Goal: Information Seeking & Learning: Learn about a topic

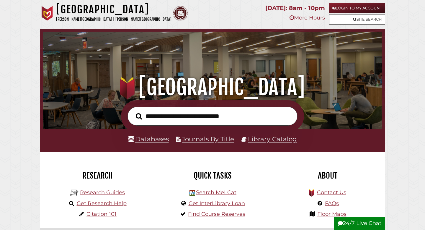
scroll to position [112, 336]
click at [344, 8] on link "Login to My Account" at bounding box center [357, 8] width 56 height 10
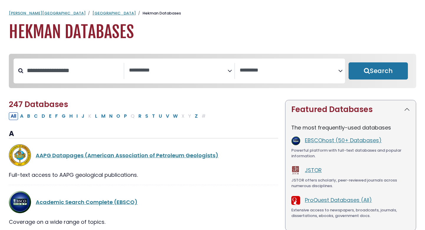
select select "Database Subject Filter"
select select "Database Vendors Filter"
click at [145, 73] on textarea "Search" at bounding box center [178, 70] width 99 height 6
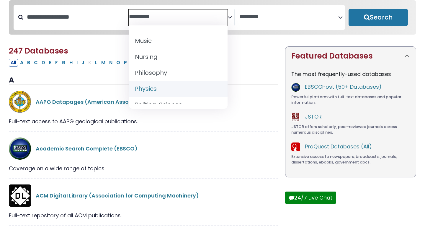
scroll to position [456, 0]
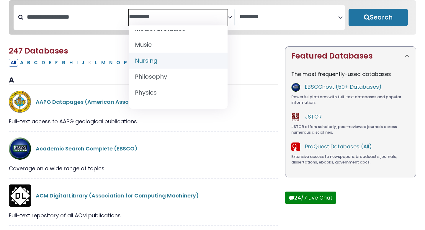
select select "*****"
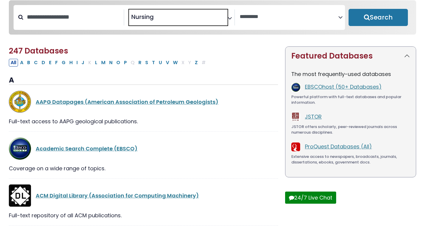
scroll to position [221, 0]
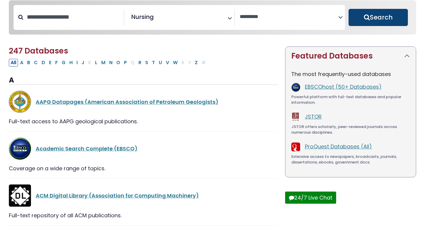
click at [390, 23] on button "Search" at bounding box center [378, 17] width 59 height 17
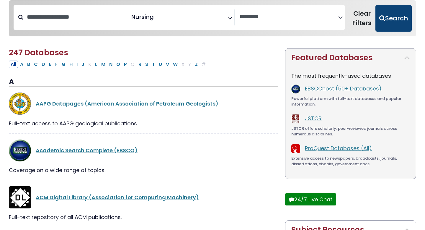
select select "Database Vendors Filter"
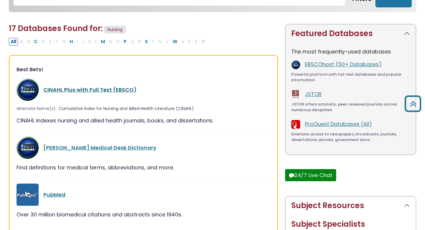
scroll to position [80, 0]
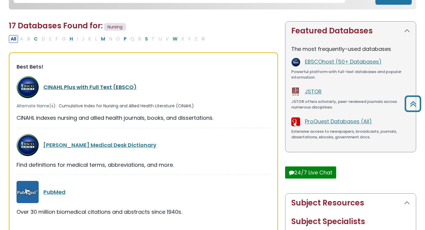
click at [118, 86] on link "CINAHL Plus with Full Text (EBSCO)" at bounding box center [89, 86] width 93 height 7
